Goal: Information Seeking & Learning: Learn about a topic

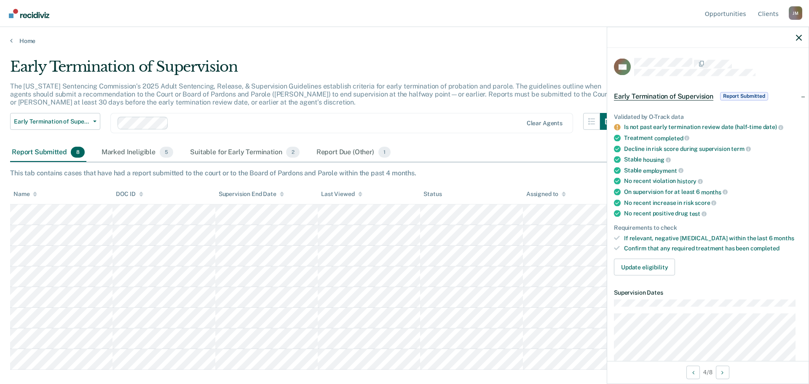
click at [541, 55] on main "Early Termination of Supervision The [US_STATE] Sentencing Commission’s 2025 Ad…" at bounding box center [404, 213] width 809 height 336
click at [797, 38] on icon "button" at bounding box center [798, 38] width 6 height 6
